Goal: Task Accomplishment & Management: Manage account settings

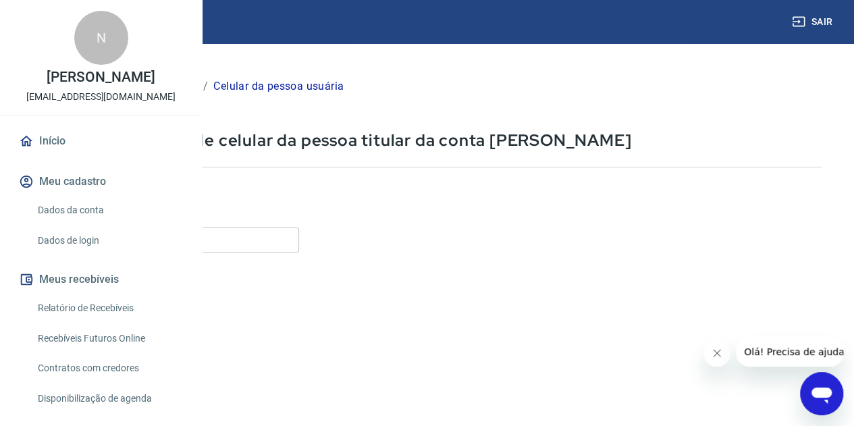
click at [298, 248] on input "Celular" at bounding box center [168, 240] width 261 height 25
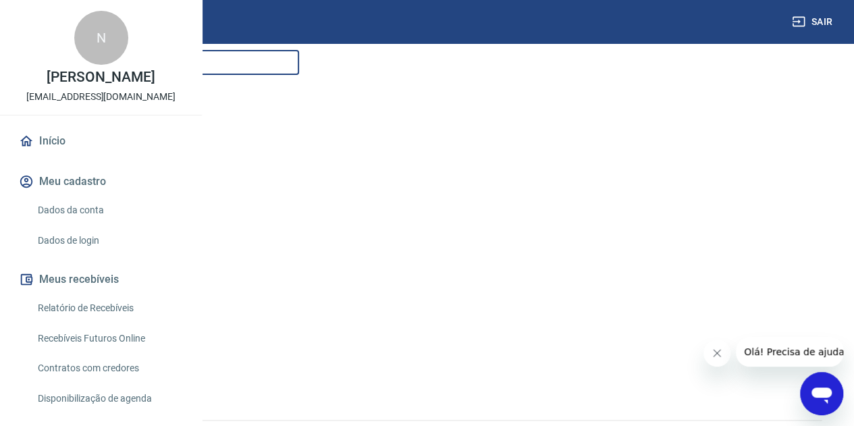
scroll to position [212, 0]
type input "[PHONE_NUMBER]"
click at [113, 336] on button "Continuar" at bounding box center [75, 338] width 75 height 28
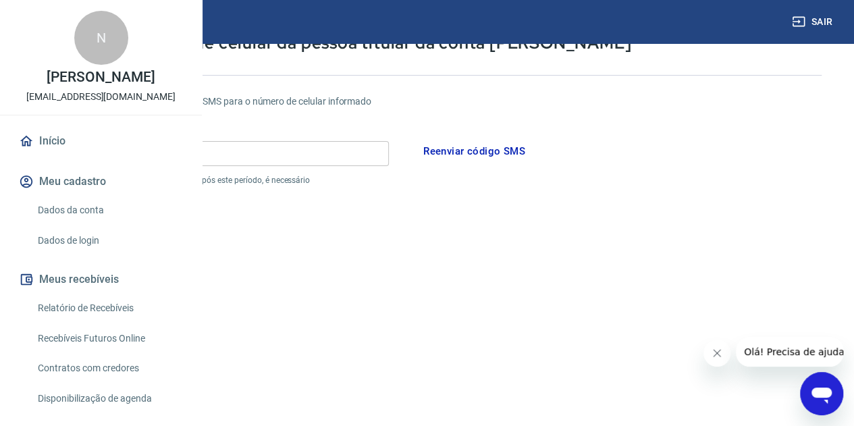
scroll to position [77, 0]
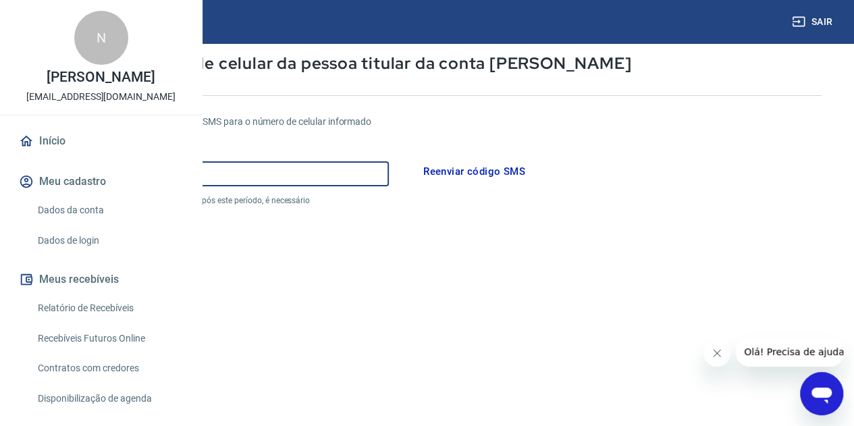
click at [304, 174] on input "Código" at bounding box center [213, 173] width 351 height 25
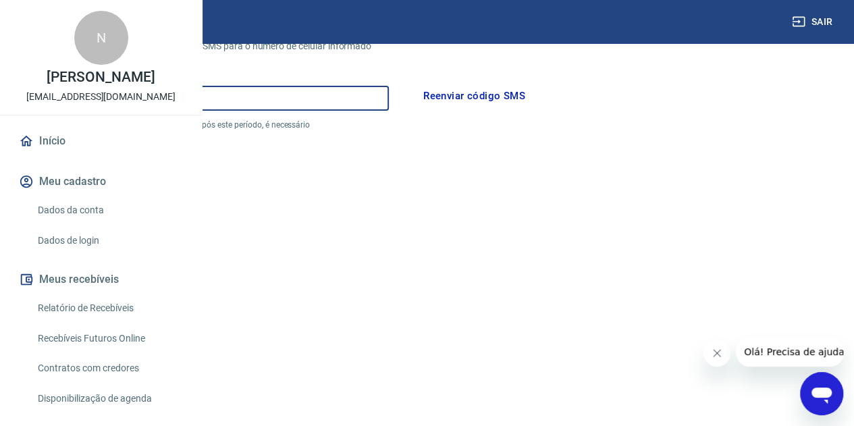
scroll to position [212, 0]
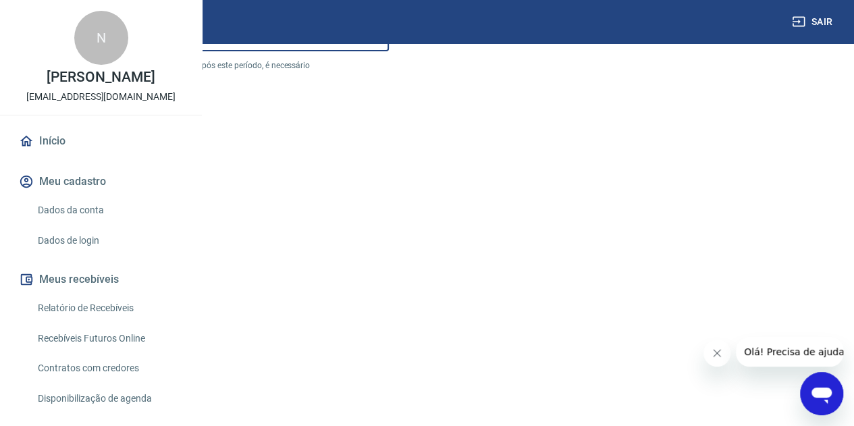
type input "783724"
click at [113, 391] on button "Continuar" at bounding box center [75, 389] width 75 height 28
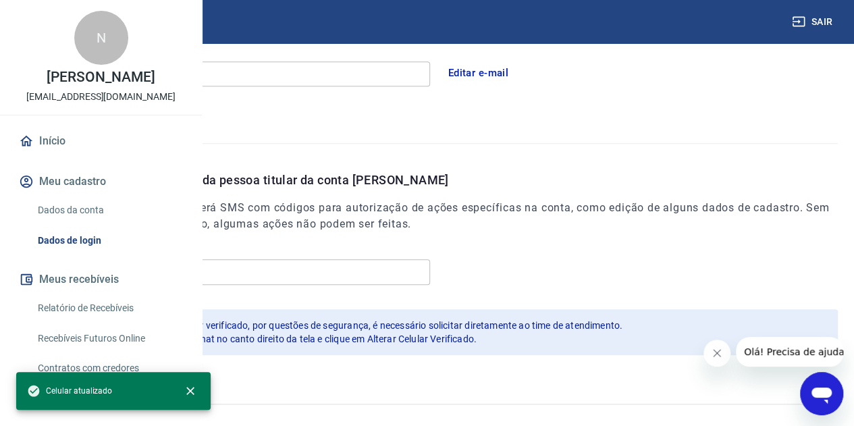
scroll to position [438, 0]
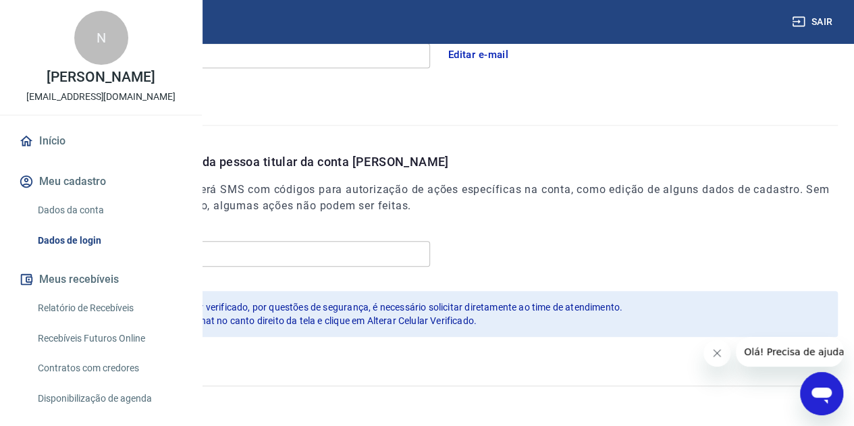
click at [715, 355] on icon "Fechar mensagem da empresa" at bounding box center [717, 353] width 11 height 11
click at [55, 156] on link "Início" at bounding box center [100, 141] width 169 height 30
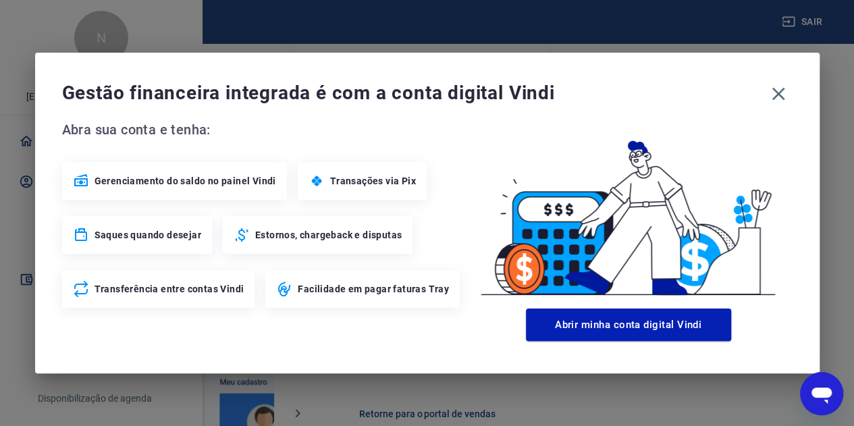
scroll to position [820, 0]
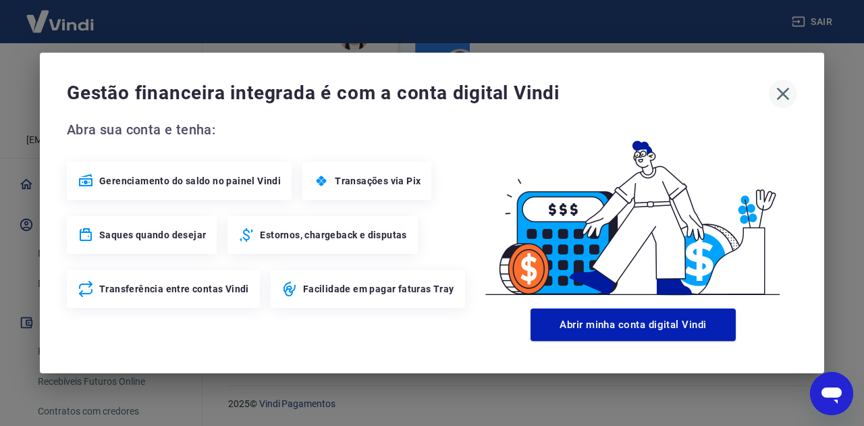
click at [781, 97] on icon "button" at bounding box center [783, 94] width 13 height 13
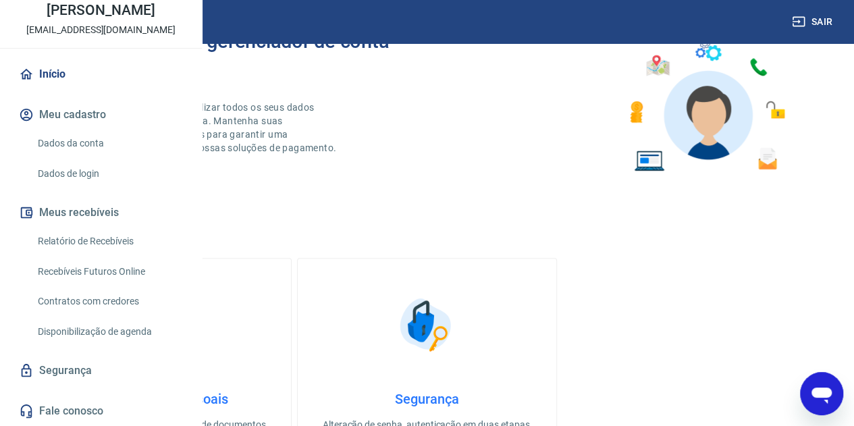
scroll to position [124, 0]
click at [85, 210] on button "Meus recebíveis" at bounding box center [100, 213] width 169 height 30
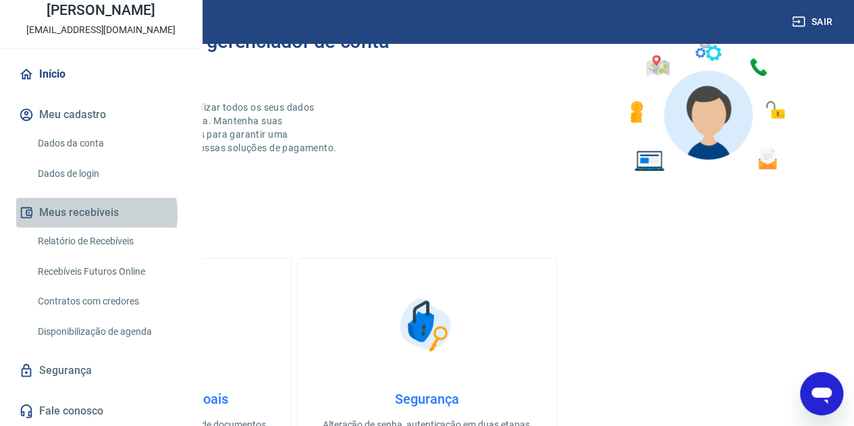
click at [78, 214] on button "Meus recebíveis" at bounding box center [100, 213] width 169 height 30
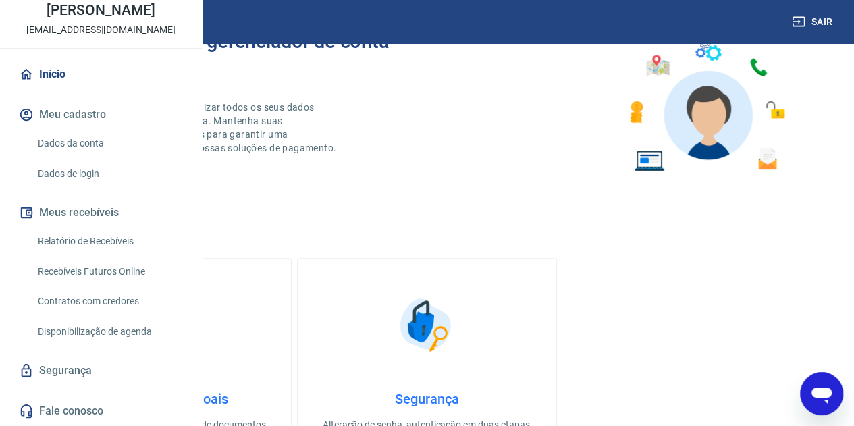
click at [85, 240] on link "Relatório de Recebíveis" at bounding box center [108, 242] width 153 height 28
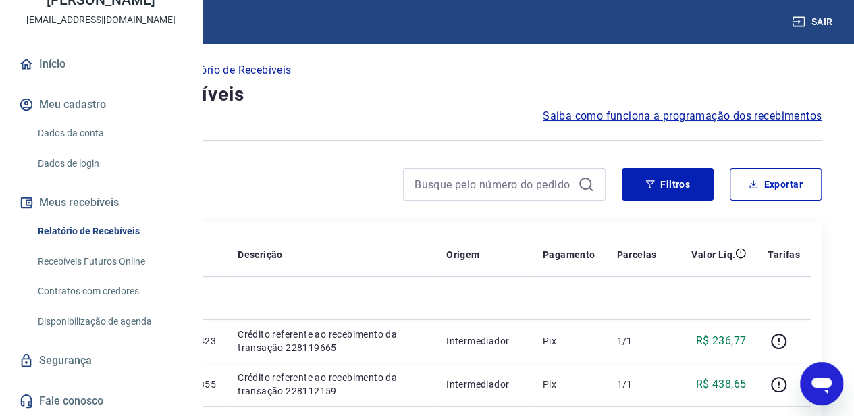
click at [59, 75] on p "Início" at bounding box center [45, 70] width 27 height 16
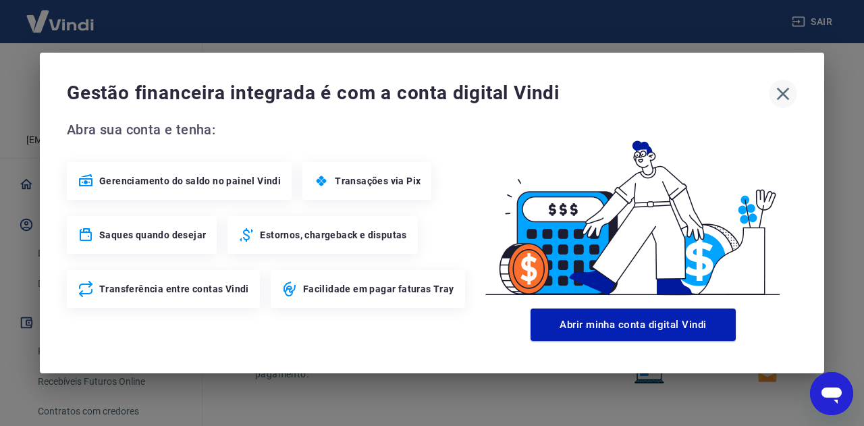
click at [779, 88] on icon "button" at bounding box center [783, 94] width 22 height 22
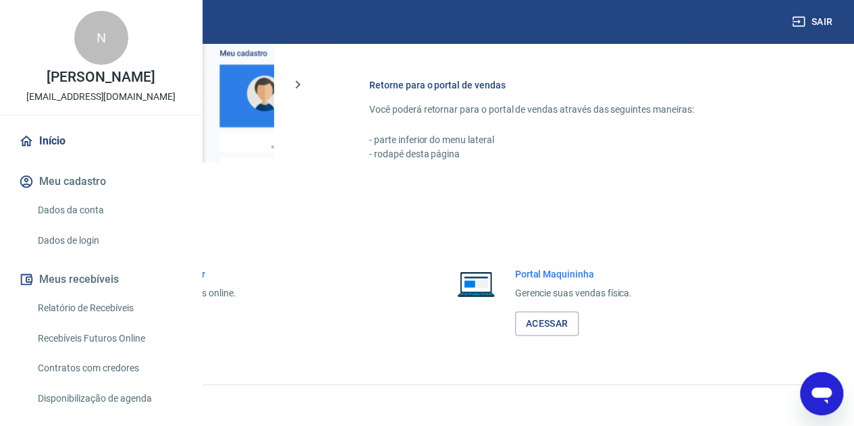
scroll to position [820, 0]
click at [180, 323] on link "Acessar" at bounding box center [148, 323] width 64 height 25
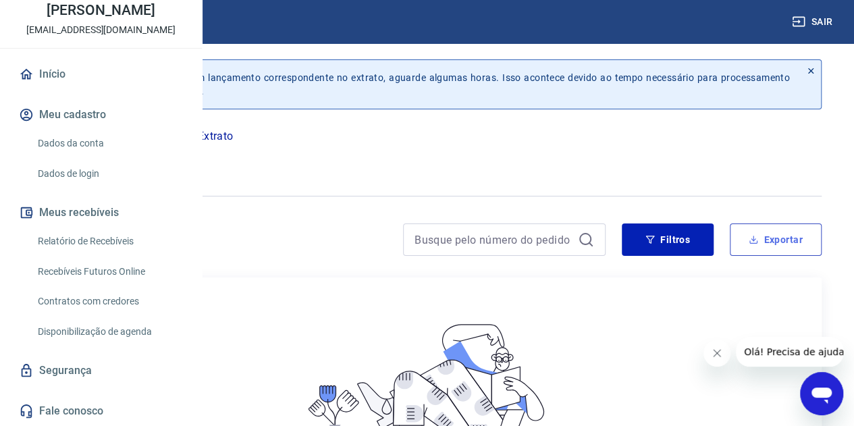
drag, startPoint x: 299, startPoint y: 206, endPoint x: 750, endPoint y: 255, distance: 453.0
click at [300, 206] on div at bounding box center [426, 196] width 789 height 33
click at [668, 236] on button "Filtros" at bounding box center [668, 240] width 92 height 32
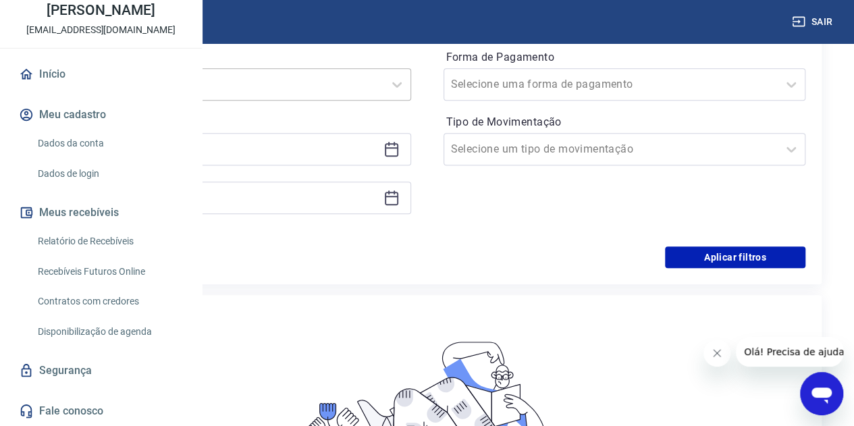
scroll to position [338, 0]
